Goal: Transaction & Acquisition: Book appointment/travel/reservation

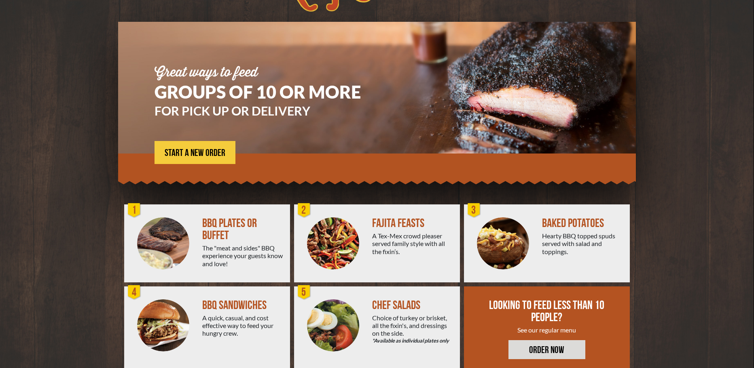
scroll to position [58, 0]
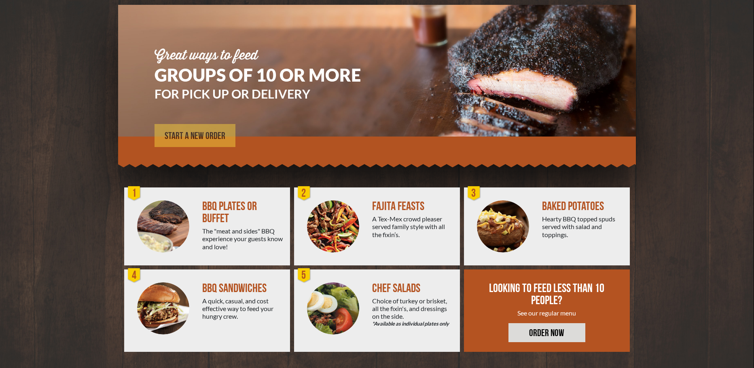
click at [206, 132] on span "START A NEW ORDER" at bounding box center [195, 136] width 61 height 10
click at [166, 214] on img at bounding box center [163, 227] width 52 height 52
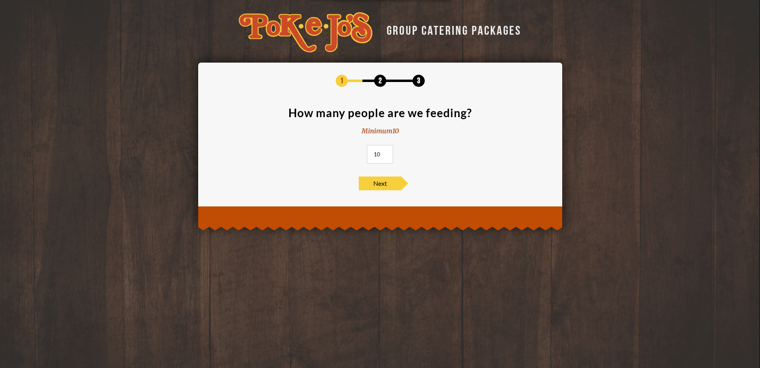
click at [383, 157] on input "10" at bounding box center [380, 154] width 26 height 19
click at [386, 152] on input "11" at bounding box center [380, 154] width 26 height 19
click at [386, 152] on input "12" at bounding box center [380, 154] width 26 height 19
click at [386, 152] on input "13" at bounding box center [380, 154] width 26 height 19
click at [386, 152] on input "14" at bounding box center [380, 154] width 26 height 19
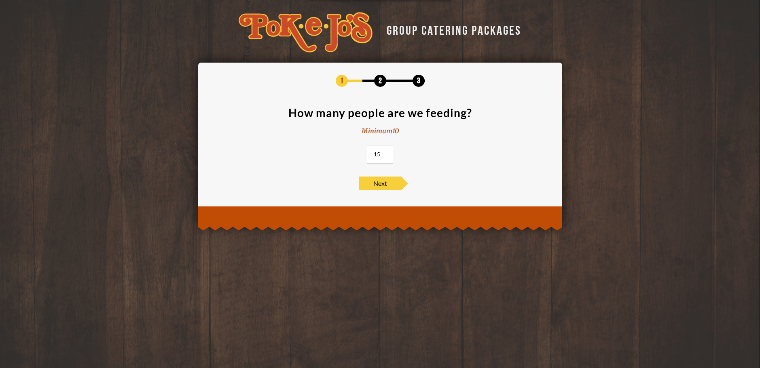
click at [386, 152] on input "15" at bounding box center [380, 154] width 26 height 19
click at [386, 152] on input "16" at bounding box center [380, 154] width 26 height 19
click at [386, 152] on input "17" at bounding box center [380, 154] width 26 height 19
click at [386, 152] on input "18" at bounding box center [380, 154] width 26 height 19
click at [386, 152] on input "19" at bounding box center [380, 154] width 26 height 19
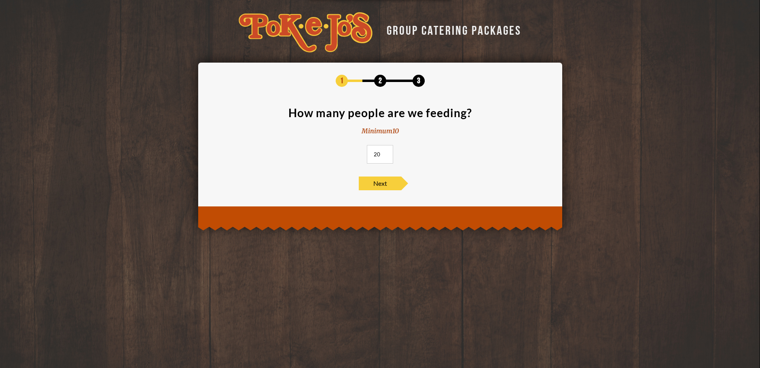
click at [386, 152] on input "20" at bounding box center [380, 154] width 26 height 19
click at [386, 152] on input "21" at bounding box center [380, 154] width 26 height 19
click at [386, 152] on input "22" at bounding box center [380, 154] width 26 height 19
click at [386, 152] on input "23" at bounding box center [380, 154] width 26 height 19
click at [386, 152] on input "24" at bounding box center [380, 154] width 26 height 19
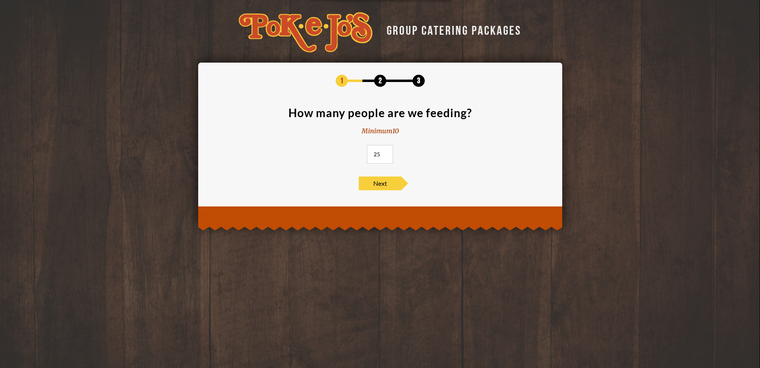
type input "25"
click at [386, 152] on input "25" at bounding box center [380, 154] width 26 height 19
click at [381, 181] on span "Next" at bounding box center [380, 184] width 42 height 14
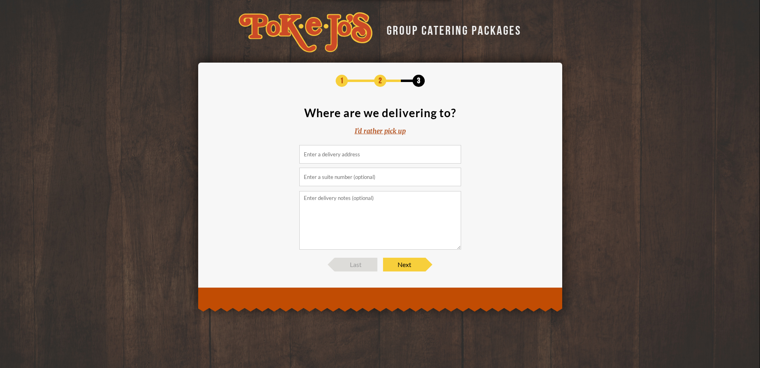
click at [330, 154] on input at bounding box center [380, 154] width 162 height 19
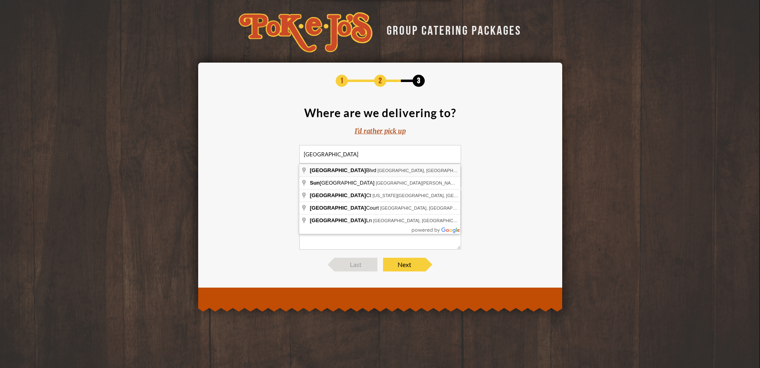
type input "Sun City Blvd, Georgetown, TX, USA"
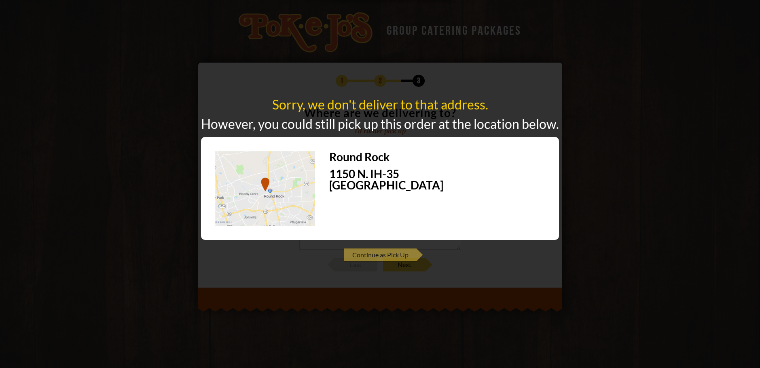
click at [377, 250] on span "Continue as Pick Up" at bounding box center [380, 255] width 73 height 14
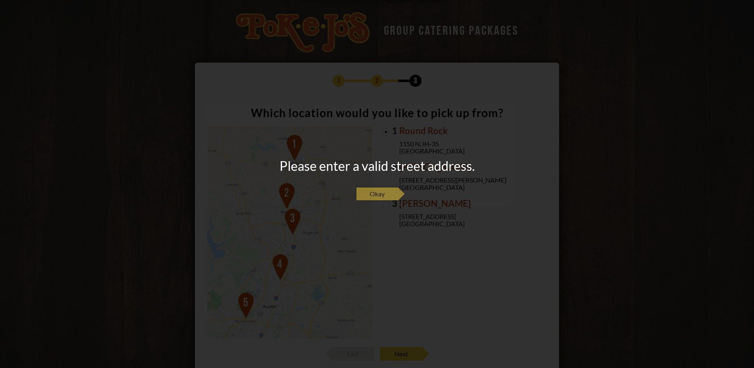
click at [377, 190] on span "Okay" at bounding box center [377, 194] width 42 height 14
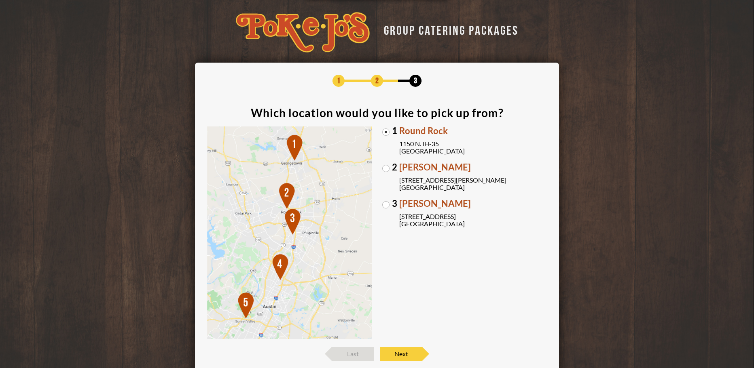
click at [420, 131] on span "Round Rock" at bounding box center [473, 131] width 148 height 9
click at [0, 0] on input "1 Round Rock 1150 N. IH-35 Round Rock, TX 78761" at bounding box center [0, 0] width 0 height 0
click at [420, 131] on span "Round Rock" at bounding box center [473, 131] width 148 height 9
click at [0, 0] on input "1 Round Rock 1150 N. IH-35 Round Rock, TX 78761" at bounding box center [0, 0] width 0 height 0
click at [386, 130] on label "1 Round Rock 1150 N. IH-35 Round Rock, TX 78761" at bounding box center [464, 141] width 165 height 28
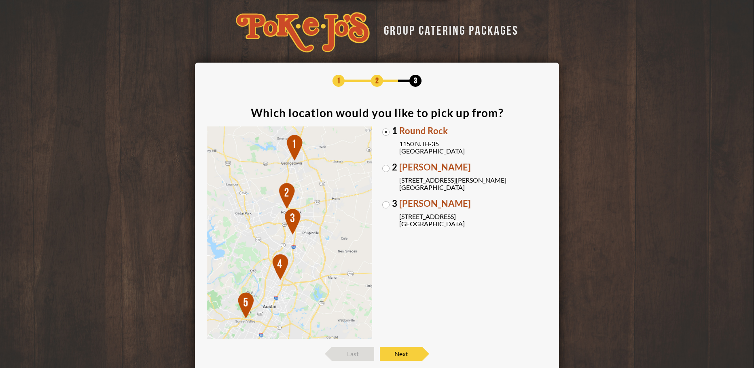
click at [0, 0] on input "1 Round Rock 1150 N. IH-35 Round Rock, TX 78761" at bounding box center [0, 0] width 0 height 0
click at [400, 350] on span "Next" at bounding box center [401, 354] width 42 height 14
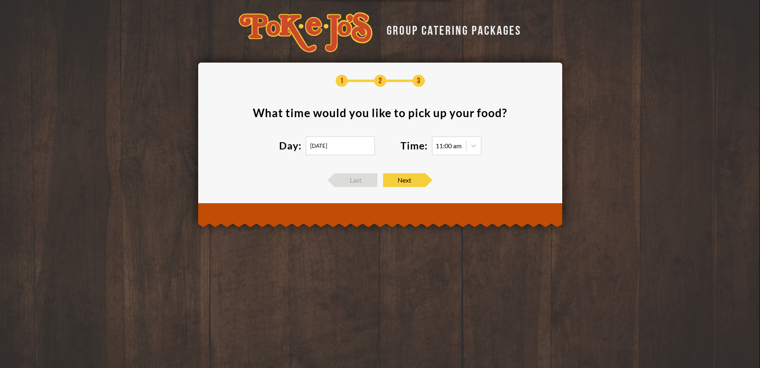
click at [400, 350] on div "GROUP CATERING PACKAGES 1 2 3 What time would you like to pick up your food ? D…" at bounding box center [380, 184] width 760 height 368
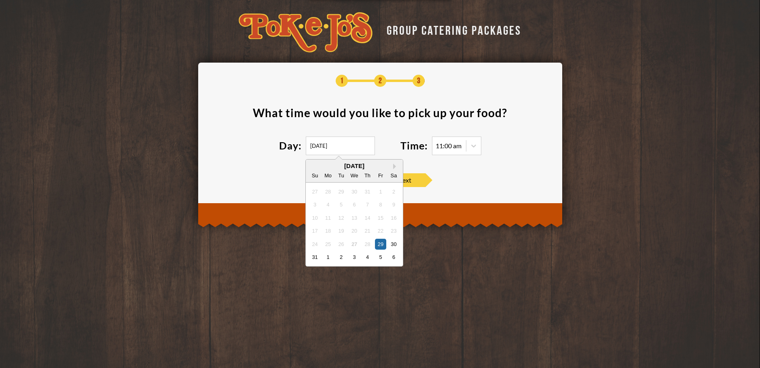
click at [354, 144] on input "08/29/2025" at bounding box center [340, 146] width 69 height 19
click at [394, 163] on div "August 2025" at bounding box center [354, 166] width 97 height 6
click at [392, 166] on div "August 2025" at bounding box center [354, 166] width 97 height 6
click at [381, 257] on div "5" at bounding box center [380, 257] width 11 height 11
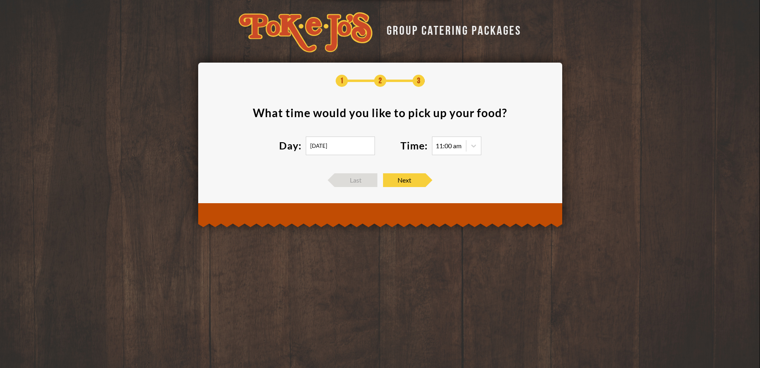
click at [341, 147] on input "09/05/2025" at bounding box center [340, 146] width 69 height 19
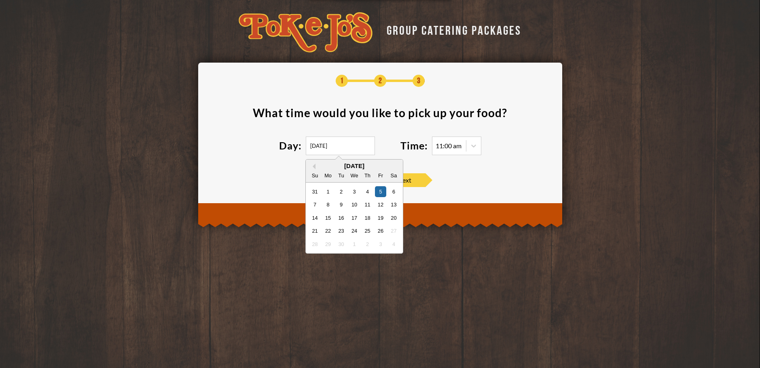
click at [341, 145] on input "09/05/2025" at bounding box center [340, 146] width 69 height 19
click at [380, 231] on div "26" at bounding box center [380, 231] width 11 height 11
click at [340, 144] on input "09/26/2025" at bounding box center [340, 146] width 69 height 19
type input "0"
type input "10/11/2025"
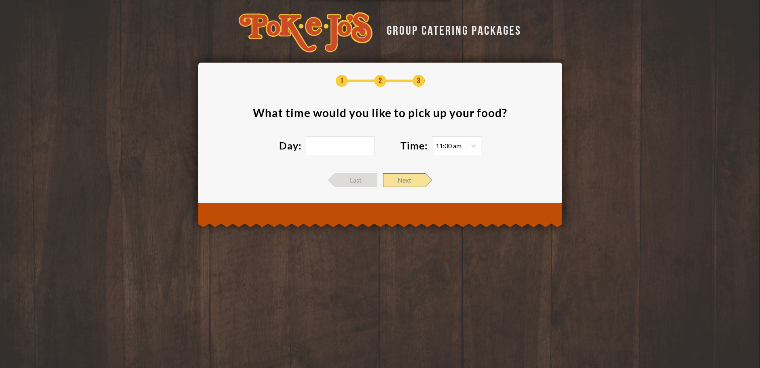
click at [411, 178] on span "Next" at bounding box center [404, 181] width 42 height 14
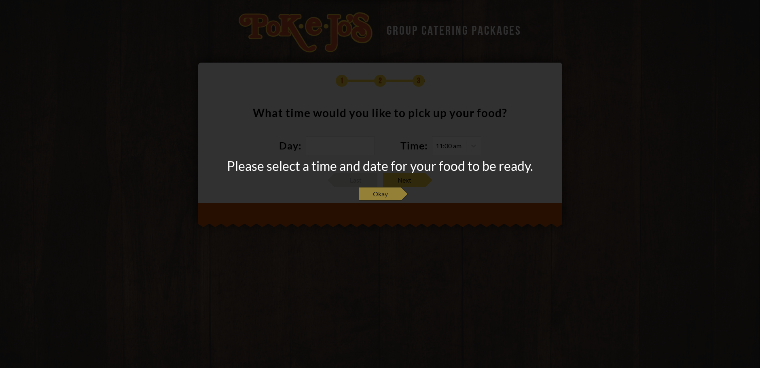
click at [385, 193] on span "Okay" at bounding box center [380, 194] width 42 height 14
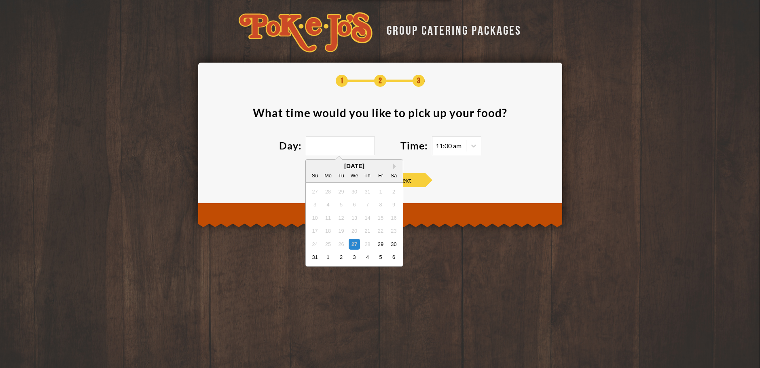
click at [320, 147] on input "text" at bounding box center [340, 146] width 69 height 19
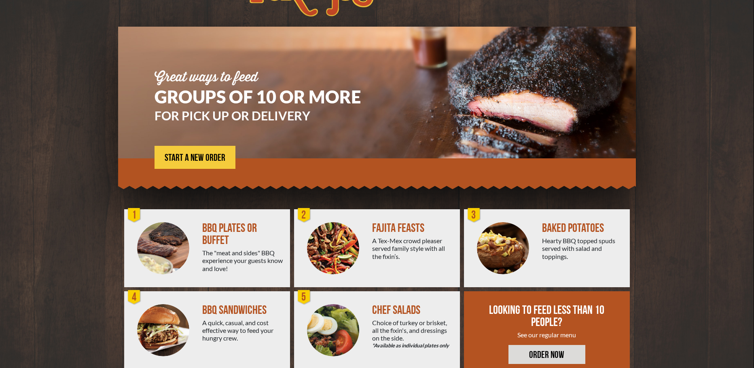
scroll to position [58, 0]
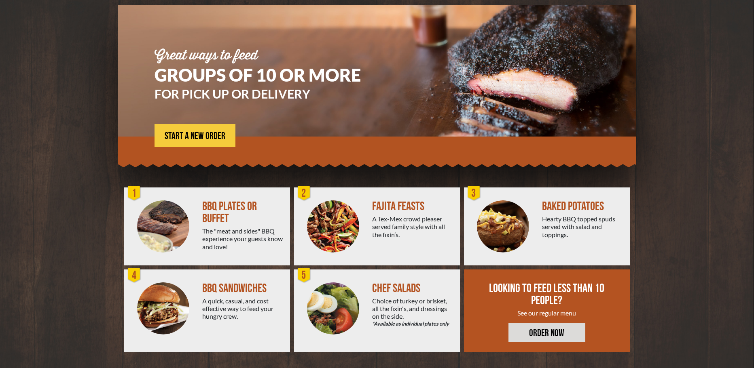
click at [157, 214] on img at bounding box center [163, 227] width 52 height 52
click at [177, 133] on span "START A NEW ORDER" at bounding box center [195, 136] width 61 height 10
